Goal: Find specific page/section: Find specific page/section

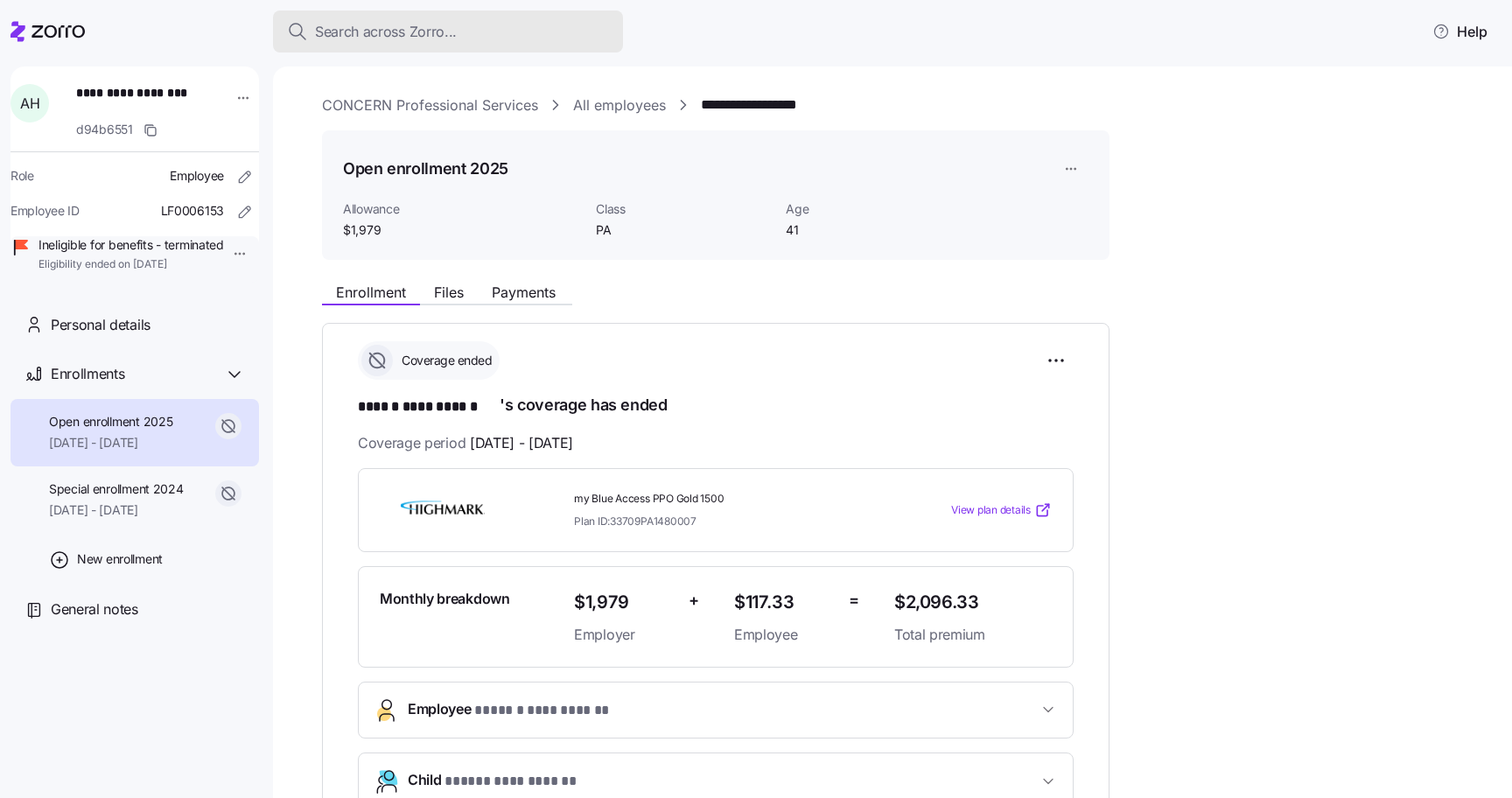
click at [344, 36] on span "Search across Zorro..." at bounding box center [386, 31] width 142 height 21
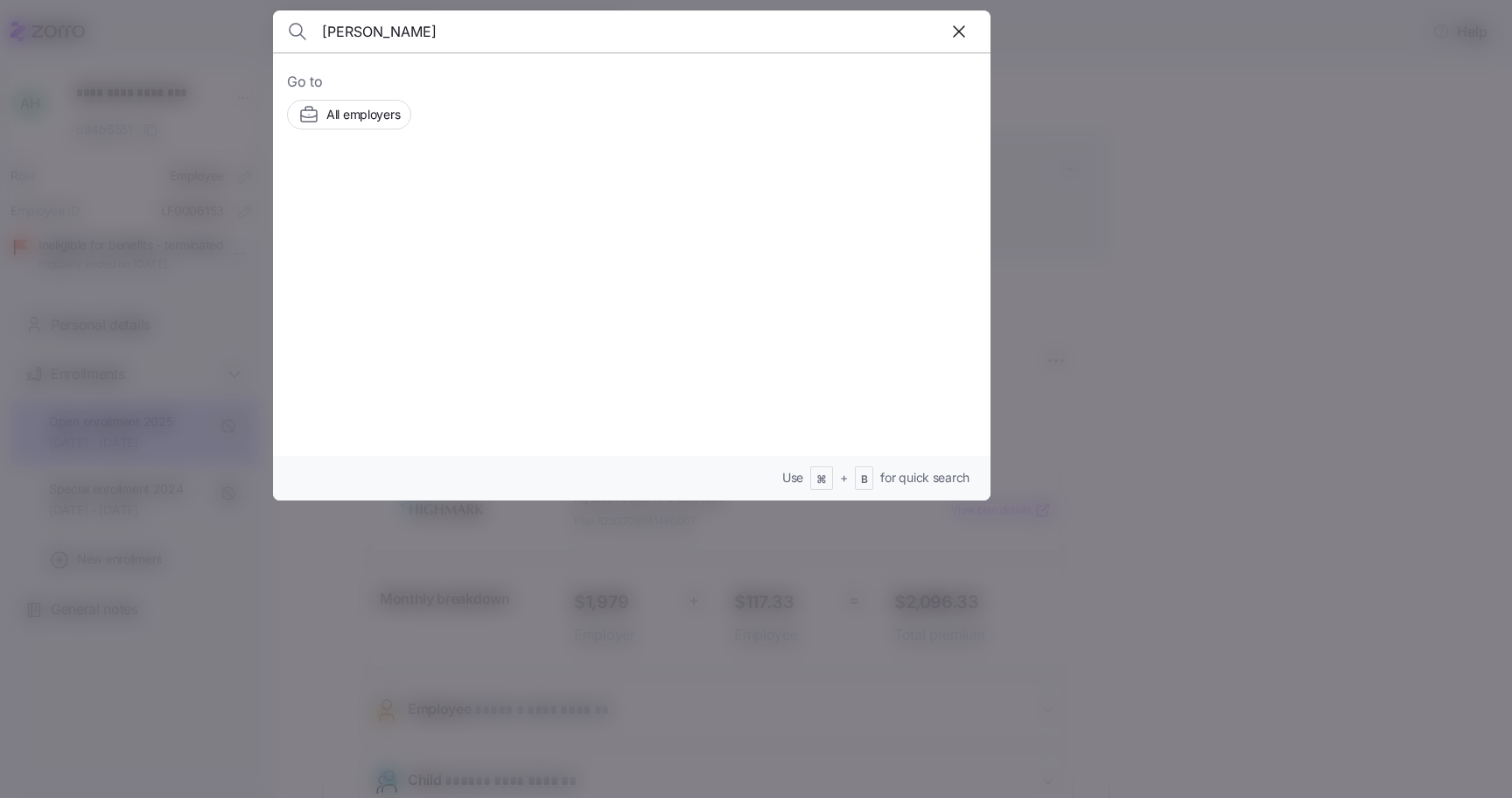
type input "[PERSON_NAME]"
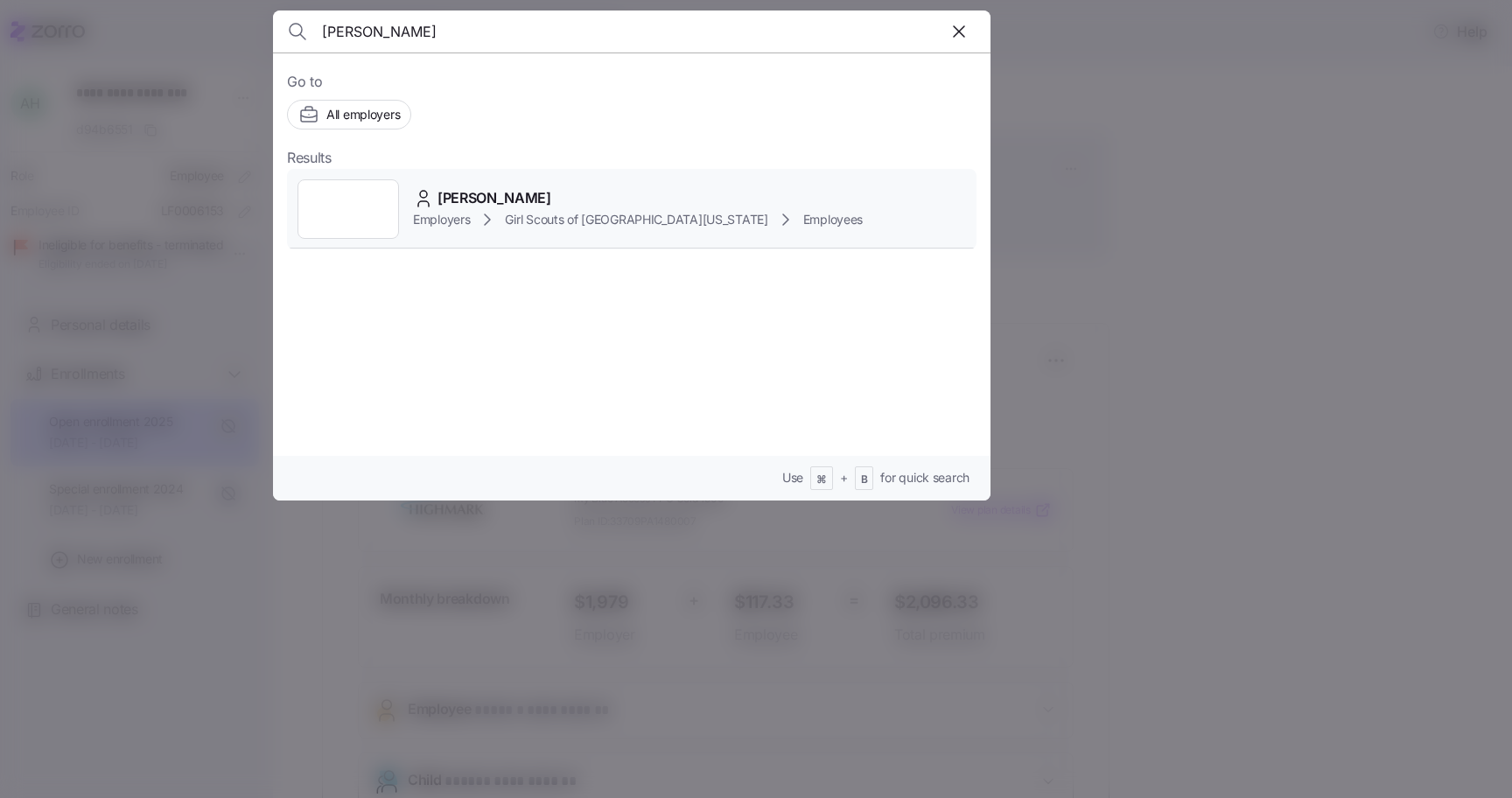
click at [514, 194] on span "[PERSON_NAME]" at bounding box center [494, 197] width 114 height 21
